Goal: Task Accomplishment & Management: Use online tool/utility

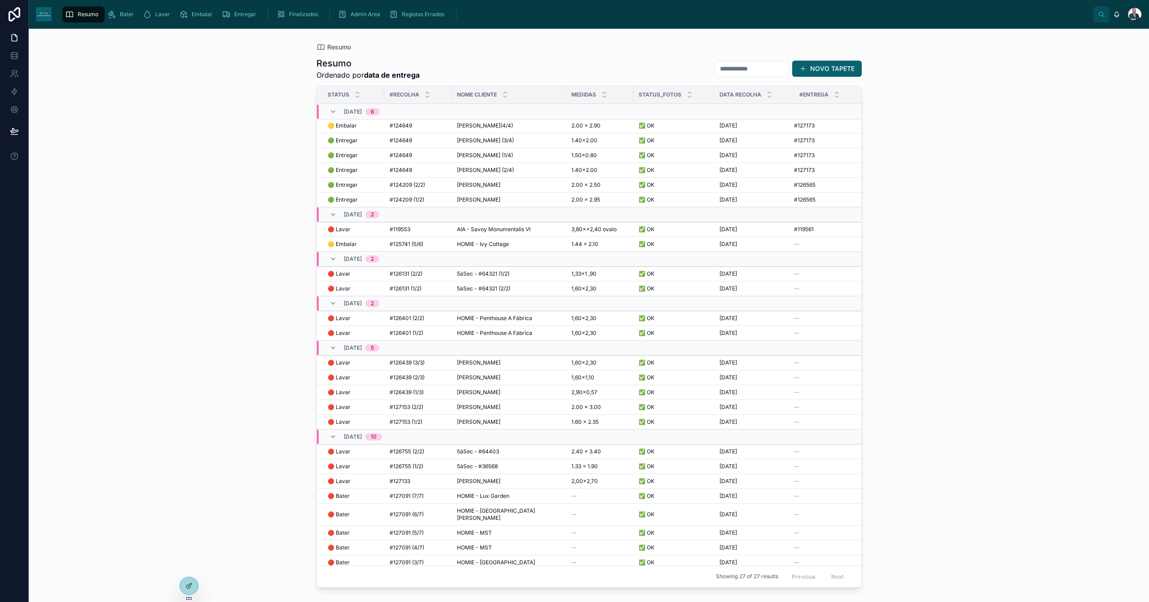
click at [207, 18] on div "Embalar" at bounding box center [197, 14] width 37 height 14
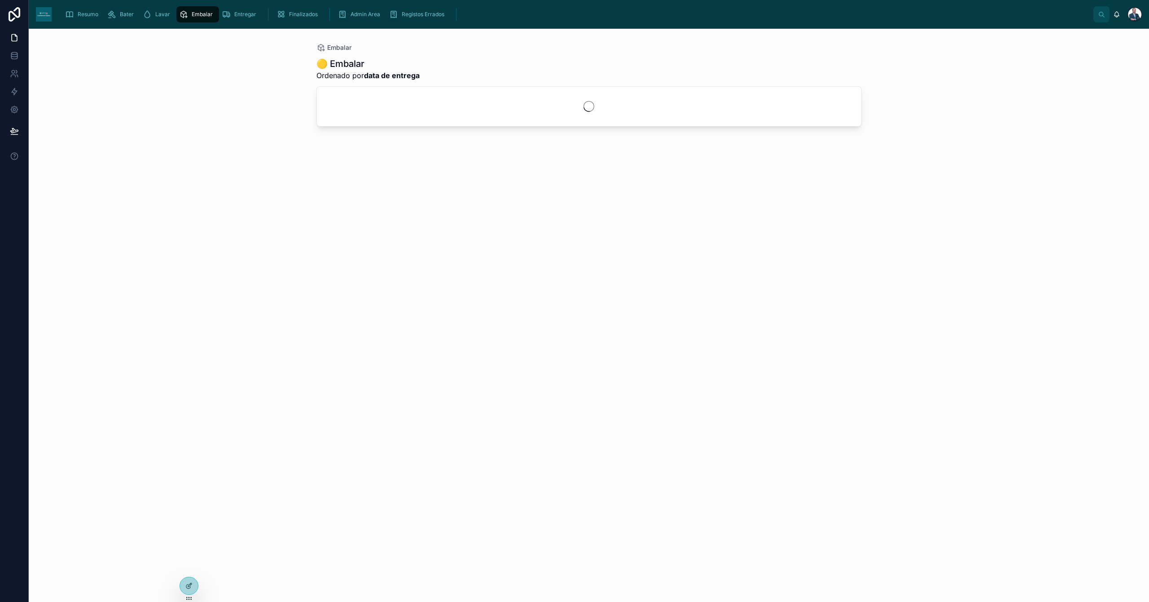
click at [92, 11] on span "Resumo" at bounding box center [88, 14] width 21 height 7
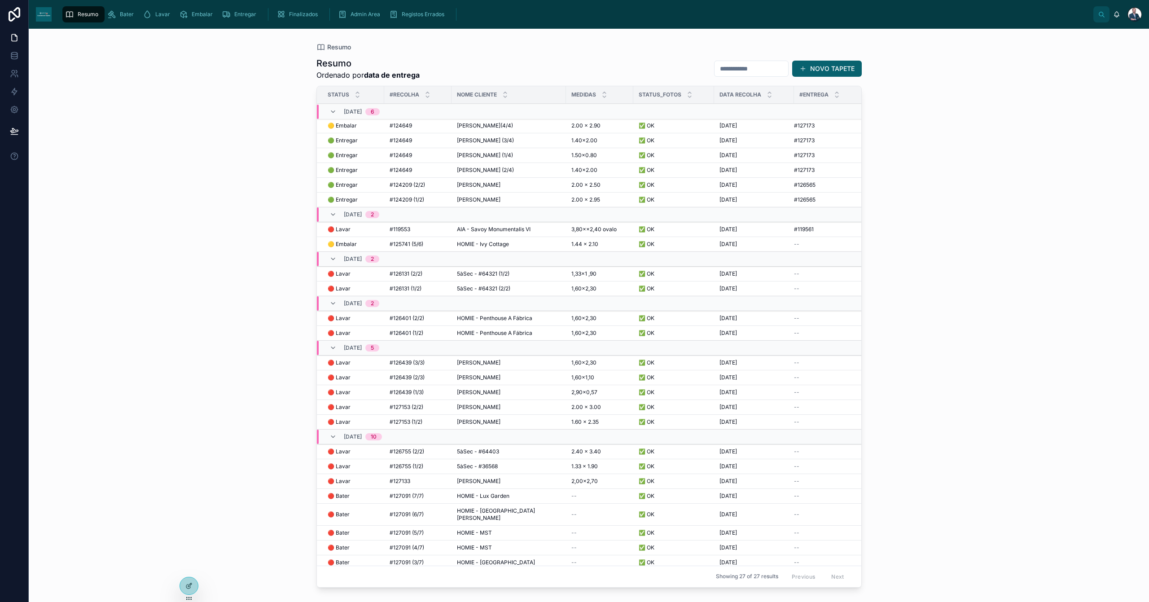
click at [403, 229] on span "#119553" at bounding box center [400, 229] width 21 height 7
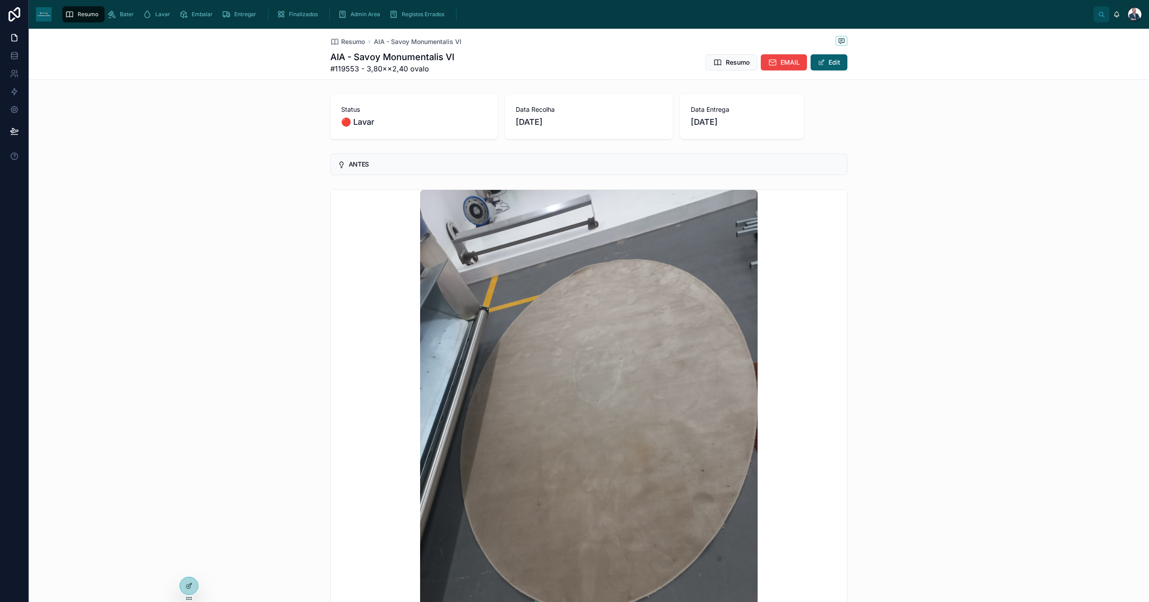
click at [192, 17] on span "Embalar" at bounding box center [202, 14] width 21 height 7
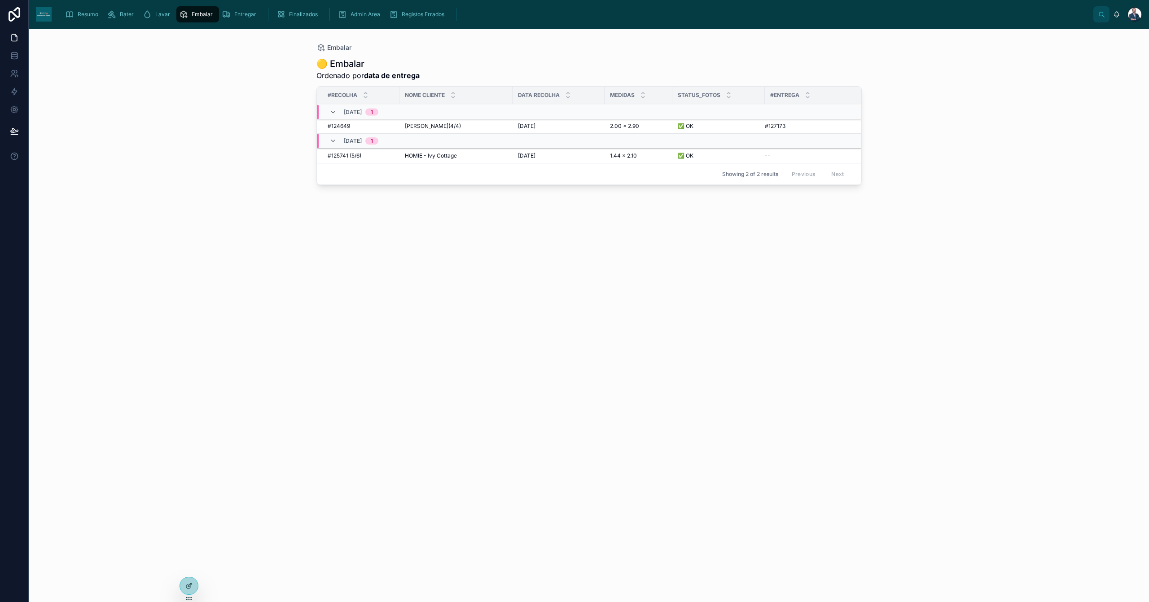
click at [136, 15] on div "Bater" at bounding box center [122, 14] width 30 height 14
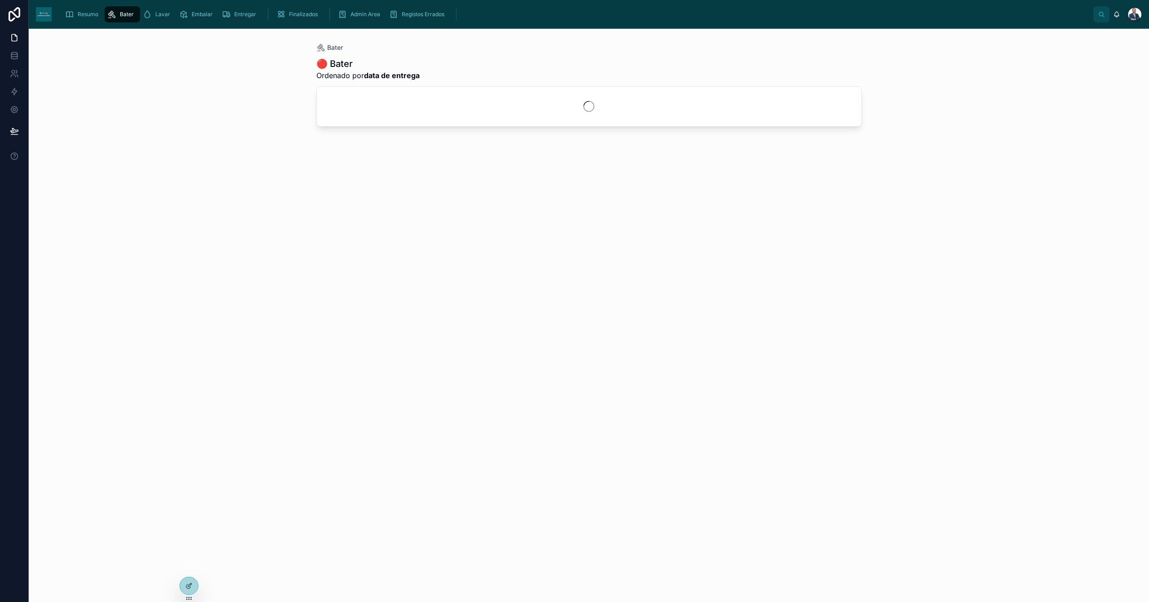
click at [148, 16] on icon "scrollable content" at bounding box center [147, 14] width 9 height 9
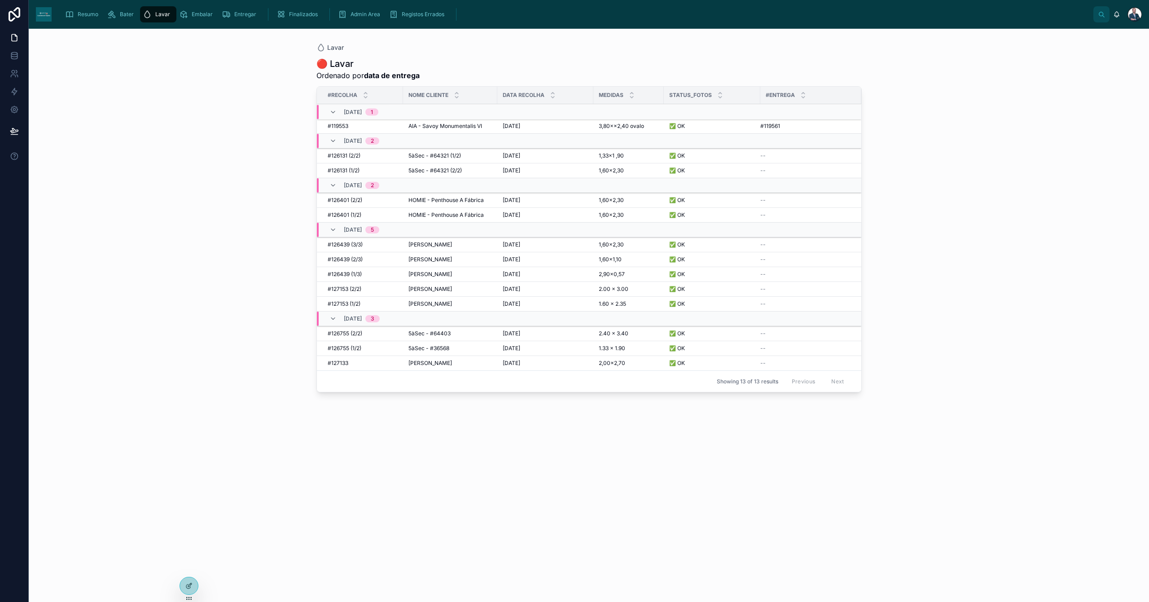
click at [471, 130] on td "AIA - Savoy Monumentalis VI AIA - Savoy Monumentalis VI" at bounding box center [450, 126] width 94 height 15
click at [471, 130] on span "AIA - Savoy Monumentalis VI" at bounding box center [446, 126] width 74 height 7
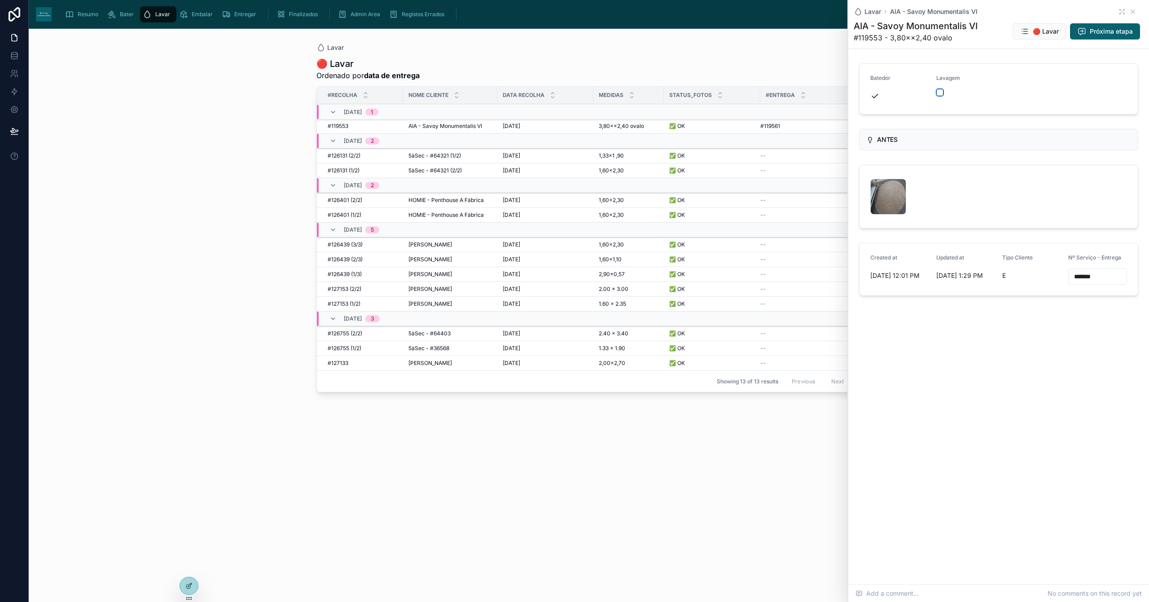
click at [942, 92] on button "button" at bounding box center [940, 92] width 7 height 7
click at [1133, 13] on icon at bounding box center [1133, 11] width 7 height 7
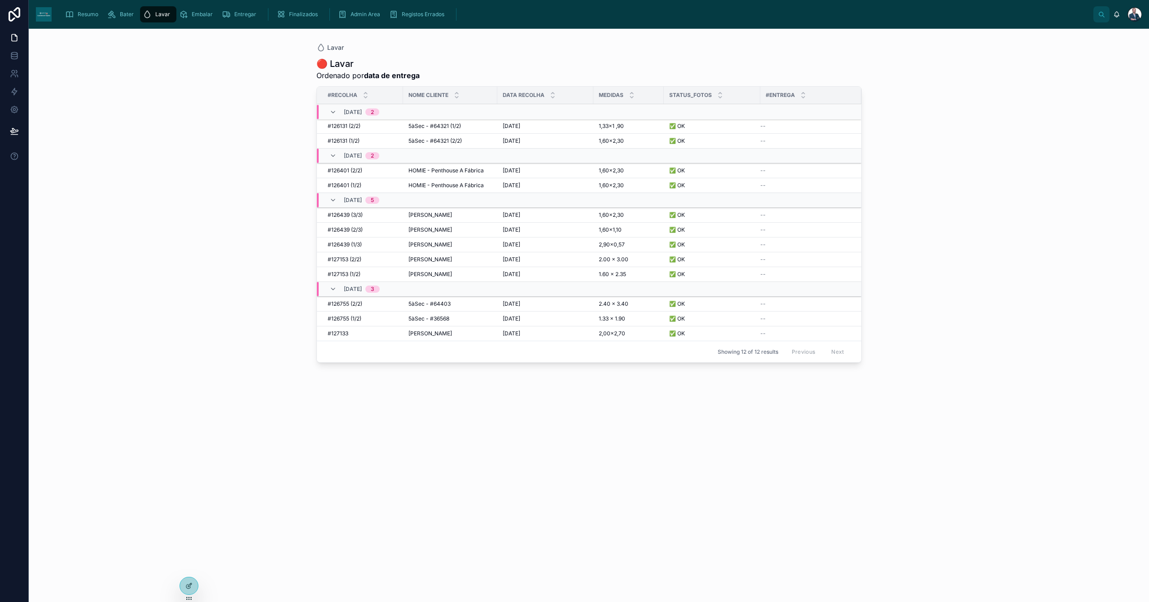
click at [84, 11] on span "Resumo" at bounding box center [88, 14] width 21 height 7
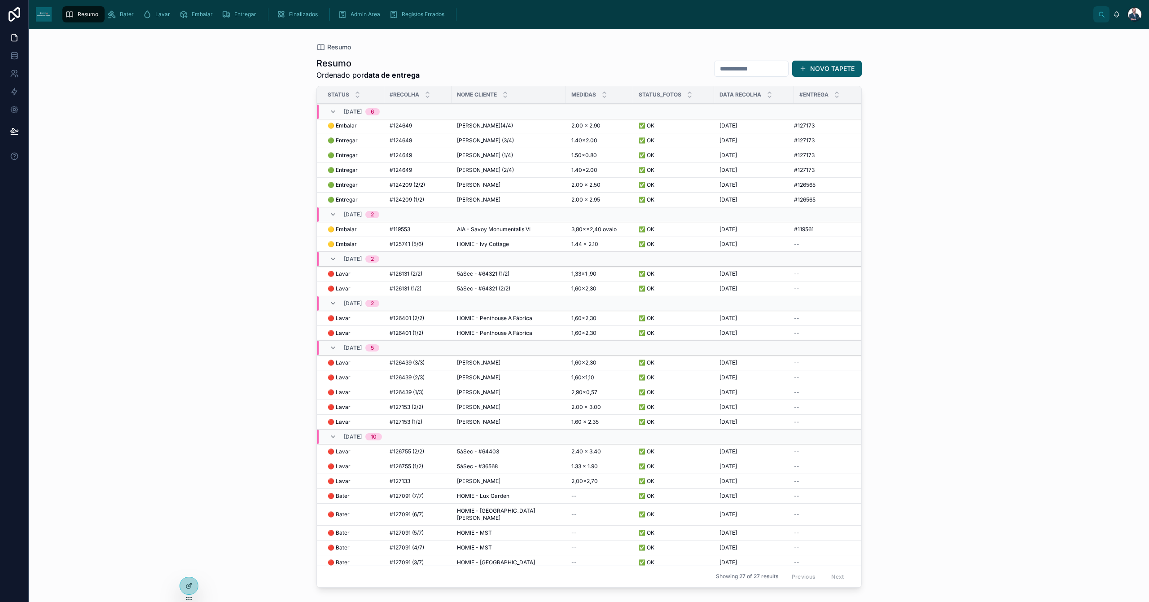
scroll to position [40, 0]
